Goal: Task Accomplishment & Management: Manage account settings

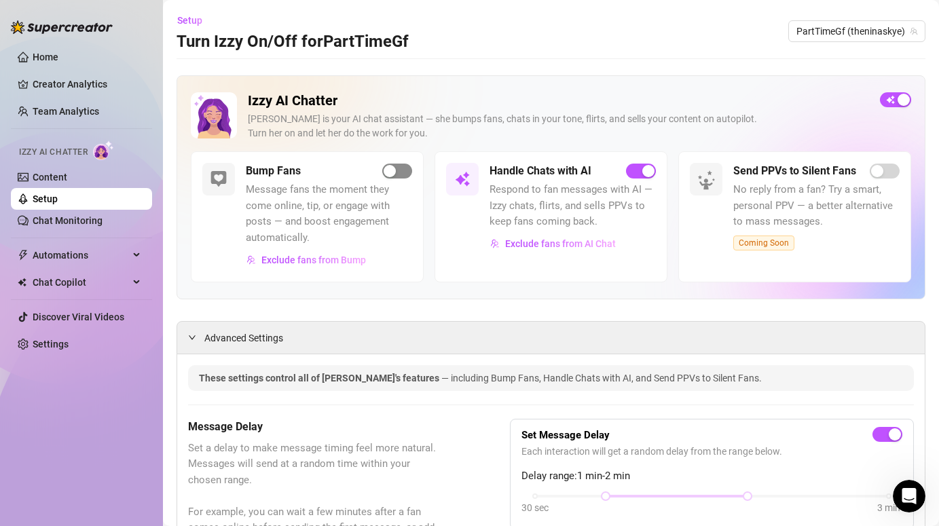
click at [392, 172] on div "button" at bounding box center [390, 171] width 12 height 12
click at [294, 259] on span "Exclude fans from Bump" at bounding box center [313, 260] width 105 height 11
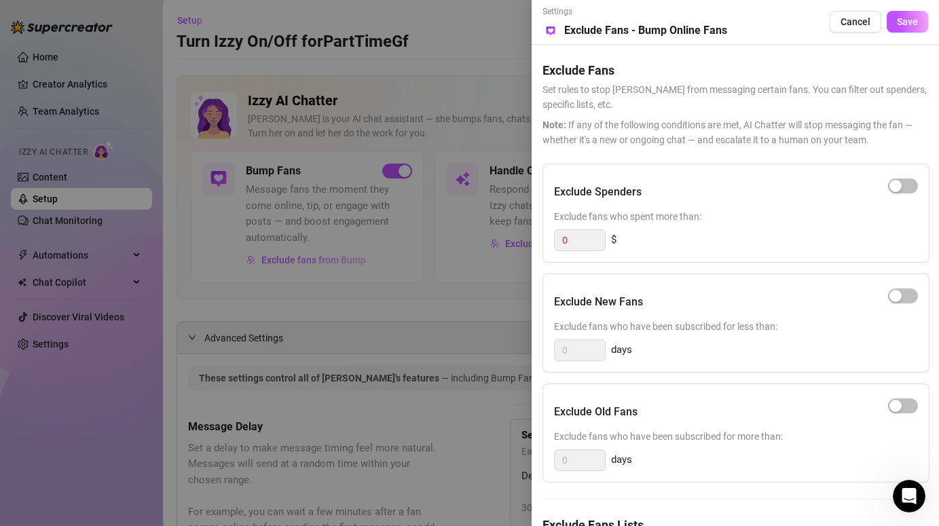
click at [856, 454] on div "0 days" at bounding box center [736, 461] width 364 height 22
click at [651, 522] on h5 "Exclude Fans Lists" at bounding box center [736, 525] width 386 height 18
click at [447, 437] on div at bounding box center [469, 263] width 939 height 526
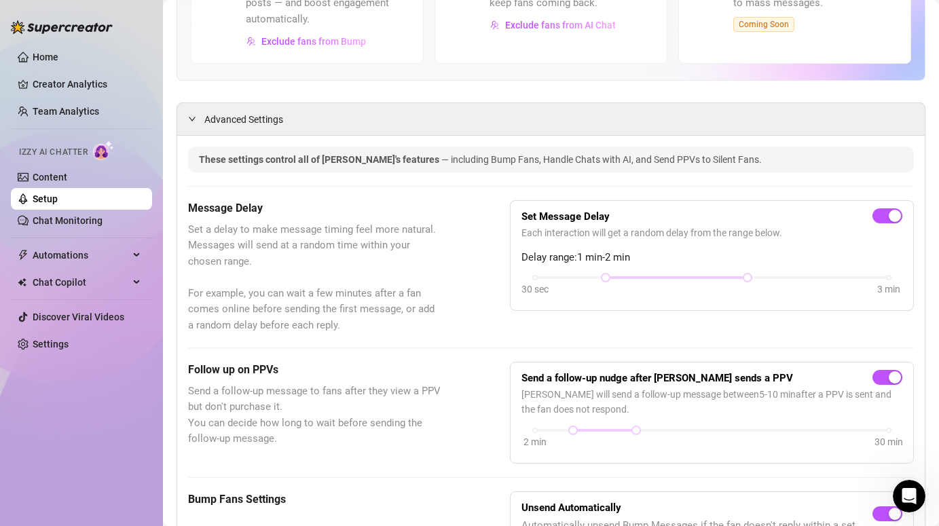
scroll to position [219, 0]
click at [341, 39] on span "Exclude fans from Bump" at bounding box center [313, 40] width 105 height 11
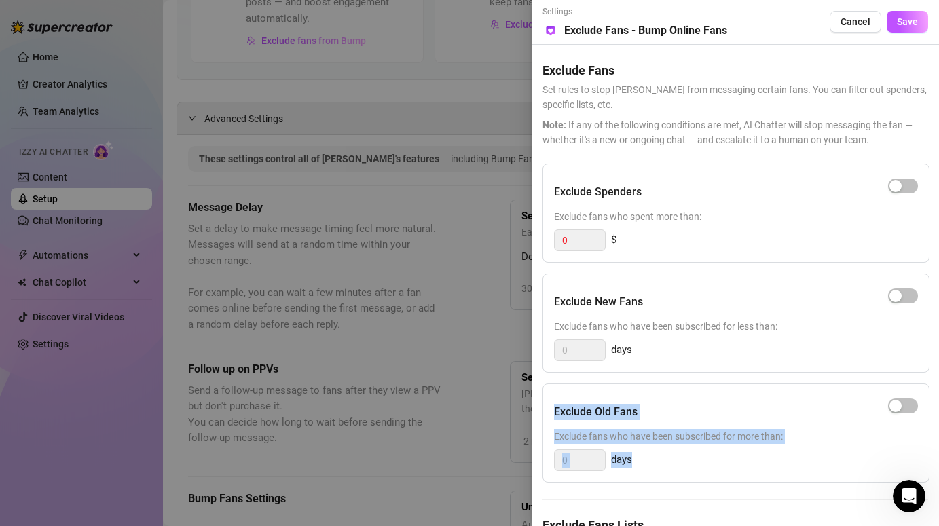
drag, startPoint x: 644, startPoint y: 471, endPoint x: 698, endPoint y: 398, distance: 90.3
click at [698, 398] on div "Exclude Old Fans Exclude fans who have been subscribed for more than: 0 days" at bounding box center [736, 433] width 387 height 99
click at [706, 409] on div "Exclude Old Fans" at bounding box center [736, 412] width 364 height 34
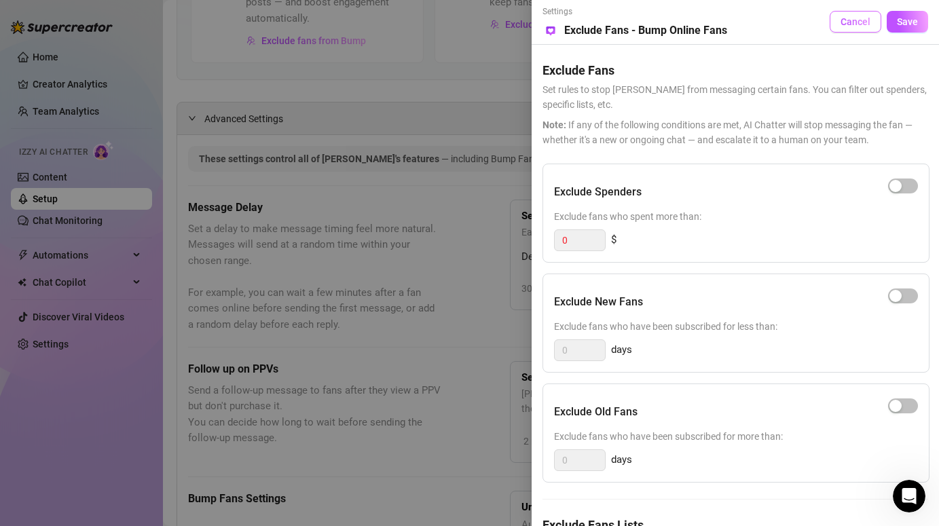
click at [866, 22] on span "Cancel" at bounding box center [856, 21] width 30 height 11
